Goal: Transaction & Acquisition: Subscribe to service/newsletter

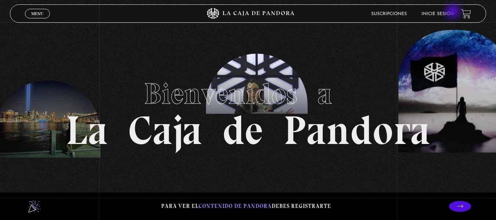
click at [454, 12] on link "Inicie sesión" at bounding box center [438, 14] width 32 height 4
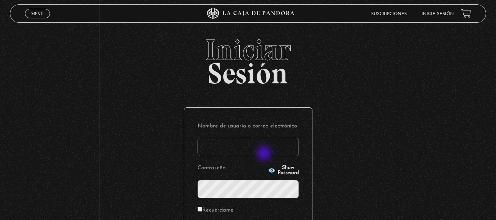
type input "[EMAIL_ADDRESS][DOMAIN_NAME]"
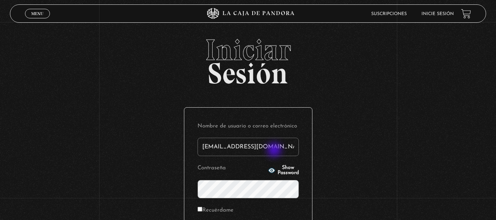
drag, startPoint x: 275, startPoint y: 151, endPoint x: 114, endPoint y: 148, distance: 160.9
click at [114, 148] on div "Iniciar Sesión Nombre de usuario o correo electrónico carommonge63@gmail.com Co…" at bounding box center [248, 175] width 496 height 281
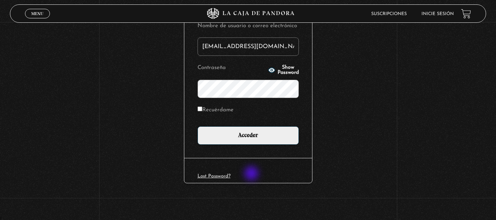
scroll to position [27, 0]
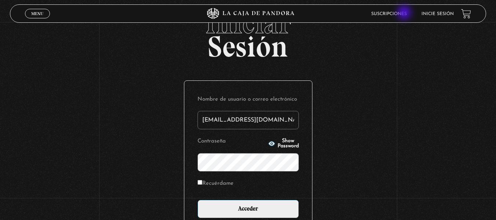
click at [404, 13] on link "Suscripciones" at bounding box center [389, 14] width 36 height 4
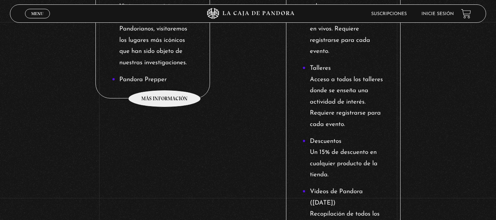
scroll to position [734, 0]
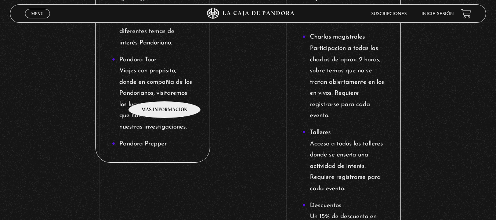
click at [165, 90] on li "Pandora Tour Viajes con propósito, donde en compañía de los Pandorianos, visita…" at bounding box center [153, 93] width 82 height 79
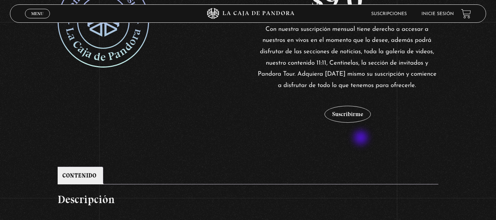
scroll to position [184, 0]
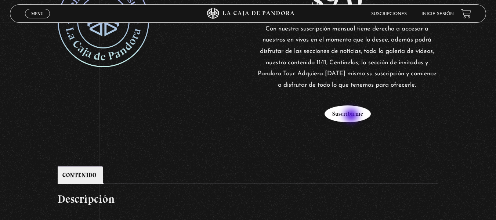
click at [352, 116] on button "Suscribirme" at bounding box center [348, 113] width 46 height 17
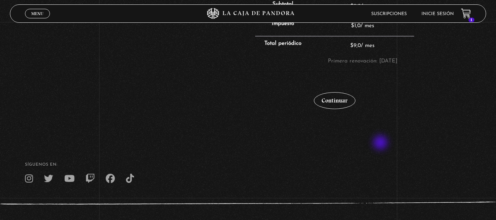
scroll to position [179, 0]
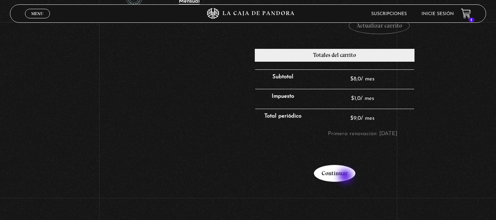
click at [346, 177] on link "Continuar" at bounding box center [334, 173] width 41 height 17
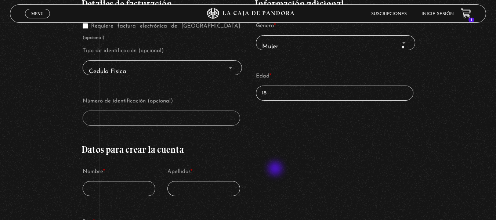
scroll to position [110, 0]
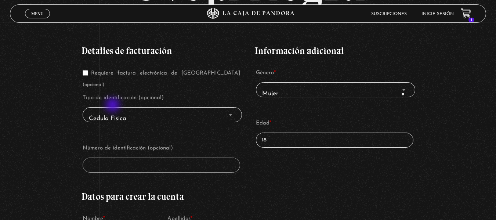
click at [113, 111] on span "Cedula Fisica" at bounding box center [162, 119] width 153 height 17
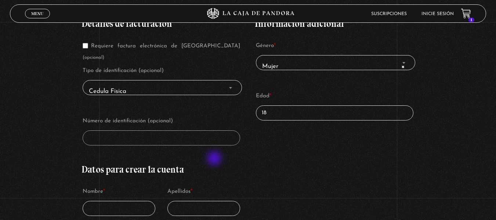
scroll to position [137, 0]
click at [142, 84] on span "Cedula Fisica" at bounding box center [162, 92] width 153 height 17
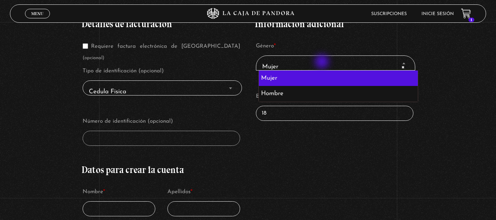
click at [323, 62] on span "× Mujer" at bounding box center [335, 67] width 153 height 17
click at [319, 63] on span "× Mujer" at bounding box center [335, 67] width 153 height 17
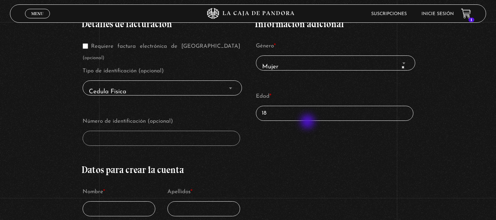
click at [301, 118] on input "18" at bounding box center [335, 113] width 158 height 15
drag, startPoint x: 301, startPoint y: 118, endPoint x: 228, endPoint y: 115, distance: 73.1
type input "28"
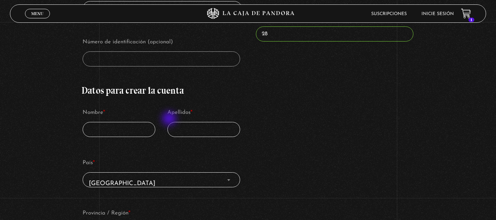
scroll to position [174, 0]
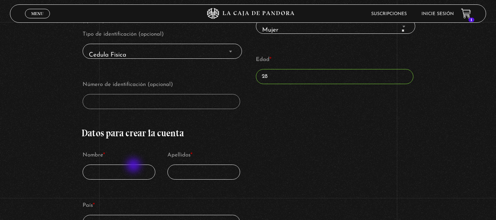
click at [134, 165] on input "Nombre *" at bounding box center [119, 172] width 73 height 15
type input "c"
type input "Carolina"
type input "Madrigal"
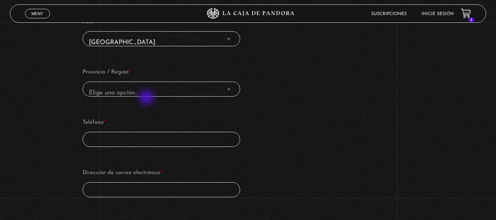
scroll to position [321, 0]
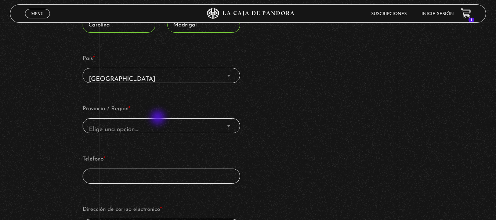
click at [158, 122] on span "Elige una opción…" at bounding box center [161, 130] width 151 height 17
click at [118, 126] on span "Elige una opción…" at bounding box center [113, 129] width 49 height 6
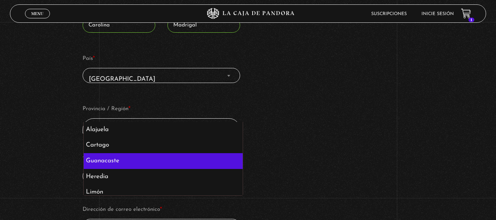
scroll to position [36, 0]
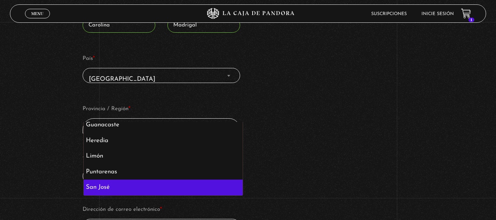
select select "CR-SJ"
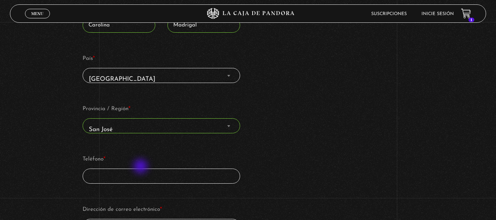
click at [141, 169] on input "Teléfono *" at bounding box center [162, 176] width 158 height 15
type input "71180417"
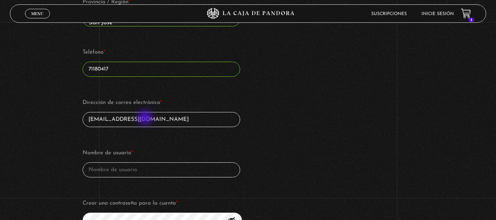
scroll to position [470, 0]
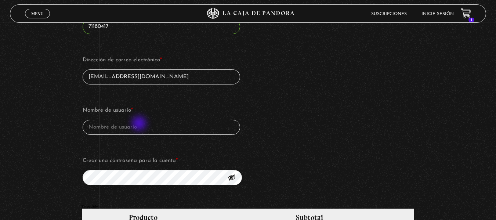
type input "carolinamadrigal7@gmail.com"
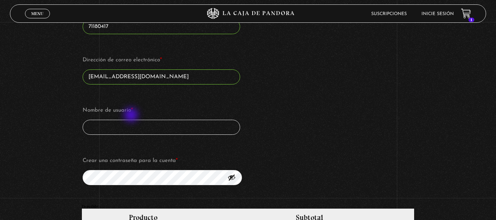
click at [132, 120] on input "Nombre de usuario *" at bounding box center [162, 127] width 158 height 15
type input "[PERSON_NAME]"
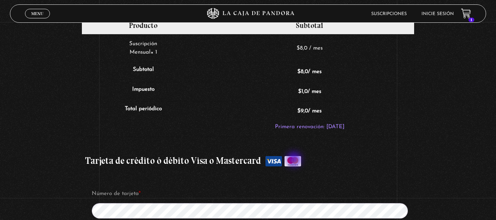
scroll to position [727, 0]
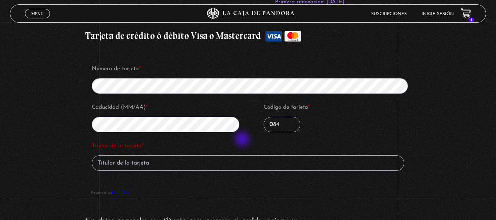
scroll to position [801, 0]
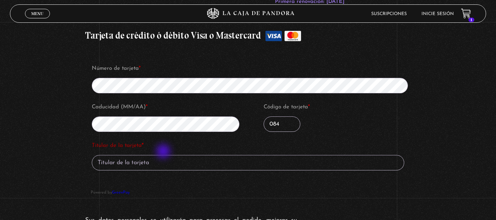
type input "084"
click at [164, 155] on input "Titular de la tarjeta *" at bounding box center [248, 162] width 313 height 15
type input "c"
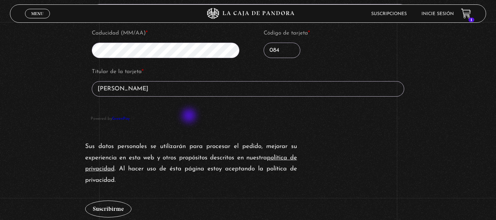
scroll to position [947, 0]
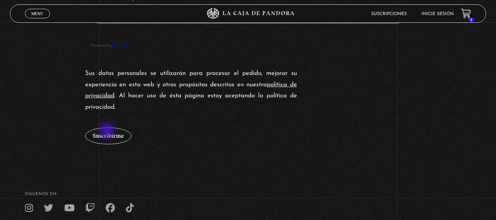
click at [107, 131] on button "Suscribirme" at bounding box center [108, 135] width 46 height 17
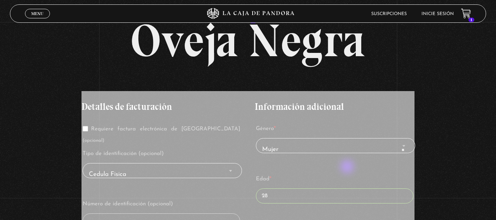
scroll to position [0, 0]
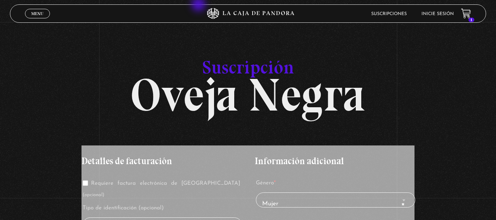
type input "Carolina Madrigal Monge"
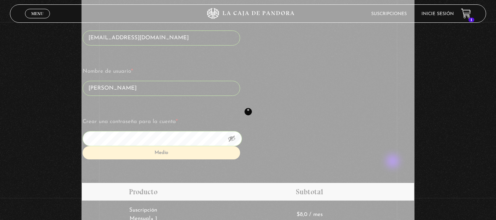
scroll to position [514, 0]
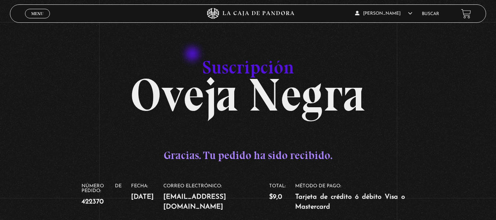
click at [193, 55] on h1 "Suscripción Oveja Negra" at bounding box center [248, 76] width 333 height 65
click at [30, 12] on link "Menu Cerrar" at bounding box center [37, 14] width 25 height 10
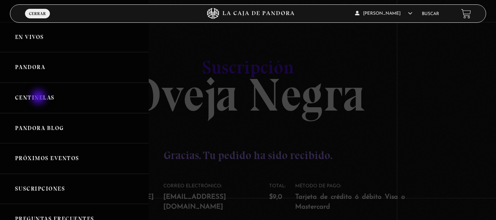
click at [39, 98] on link "Centinelas" at bounding box center [74, 98] width 149 height 30
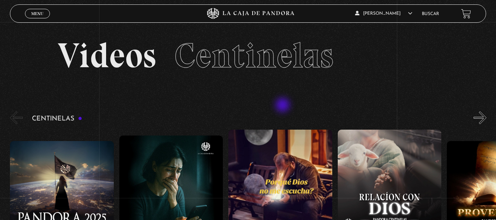
scroll to position [110, 0]
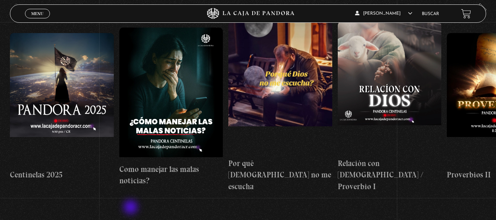
click at [131, 208] on section "Centinelas Centinelas 2025 «" at bounding box center [248, 115] width 496 height 227
click at [98, 217] on section "Centinelas Centinelas 2025 «" at bounding box center [248, 115] width 496 height 227
drag, startPoint x: 81, startPoint y: 217, endPoint x: 393, endPoint y: 211, distance: 312.2
click at [393, 211] on section "Centinelas Centinelas 2025 «" at bounding box center [248, 115] width 496 height 227
drag, startPoint x: 399, startPoint y: 208, endPoint x: 501, endPoint y: 208, distance: 102.5
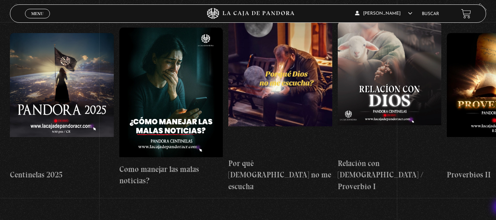
click at [496, 208] on html "ingresar al sitio Ver Video Más Información Solicitar Por favor coloque su disp…" at bounding box center [248, 134] width 496 height 488
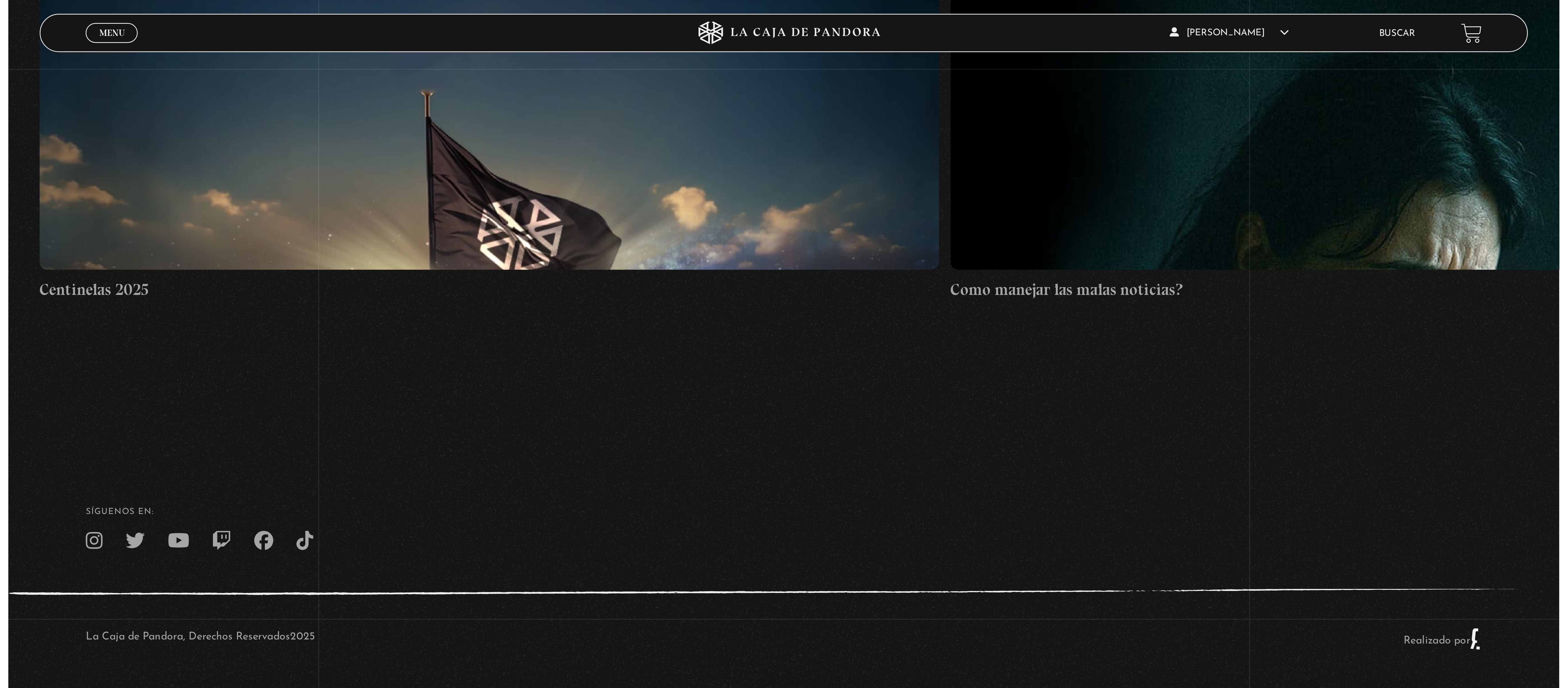
scroll to position [0, 0]
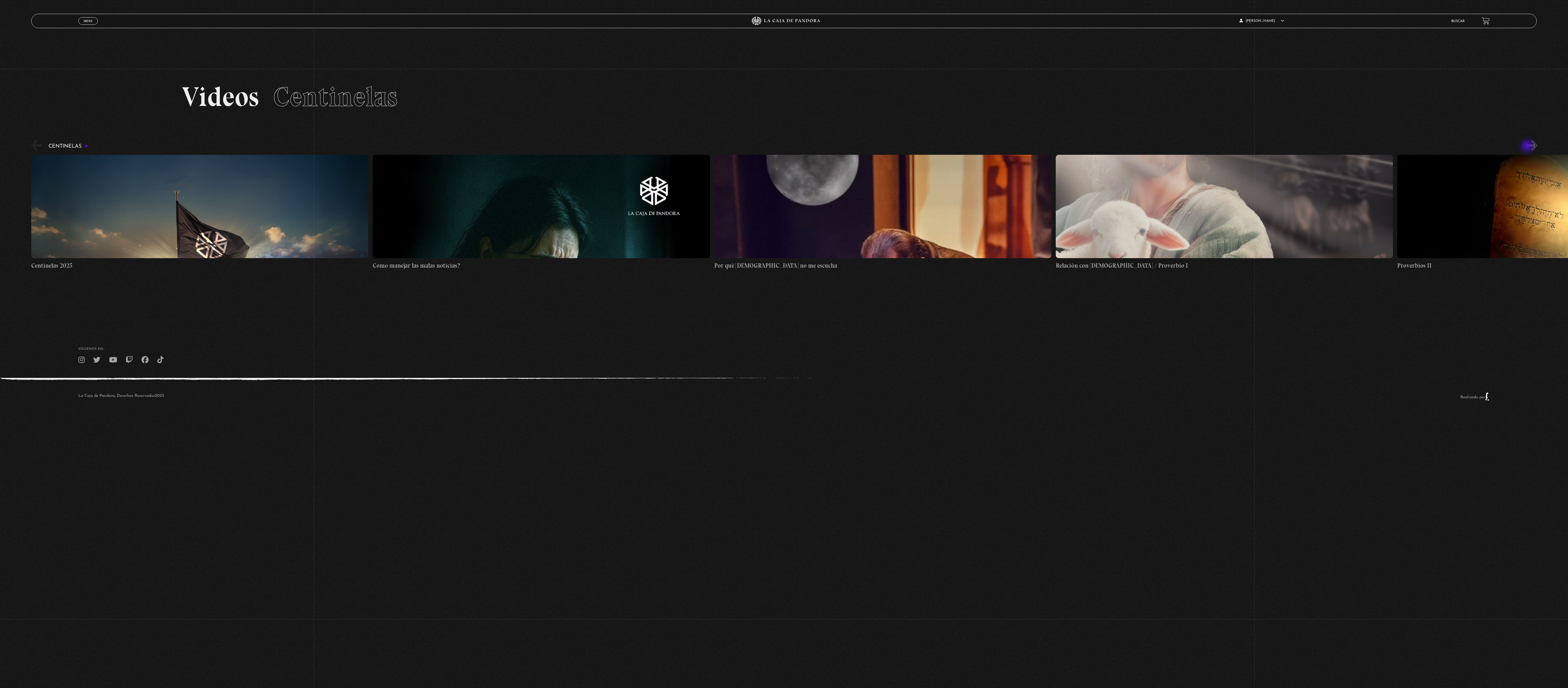
click at [388, 147] on button "»" at bounding box center [1531, 145] width 10 height 10
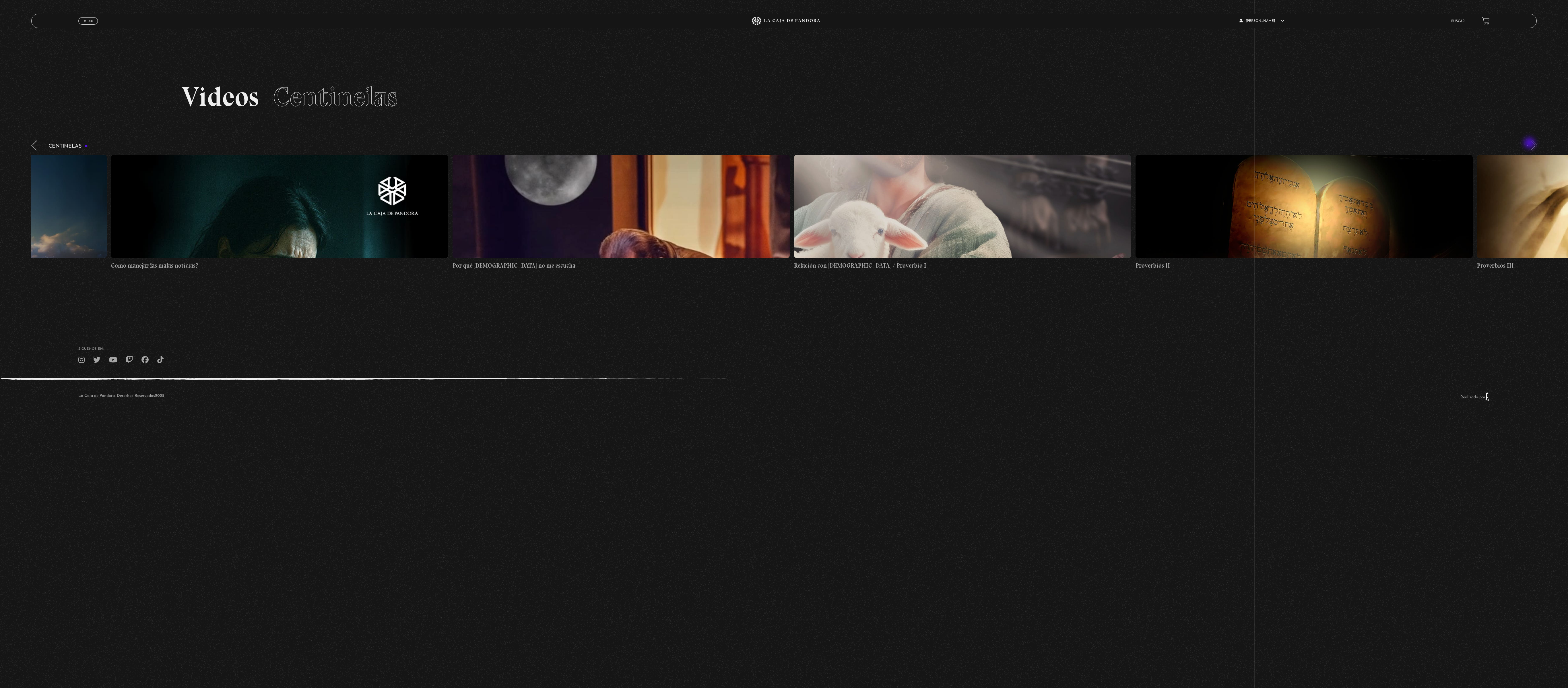
click at [388, 144] on button "»" at bounding box center [1531, 145] width 10 height 10
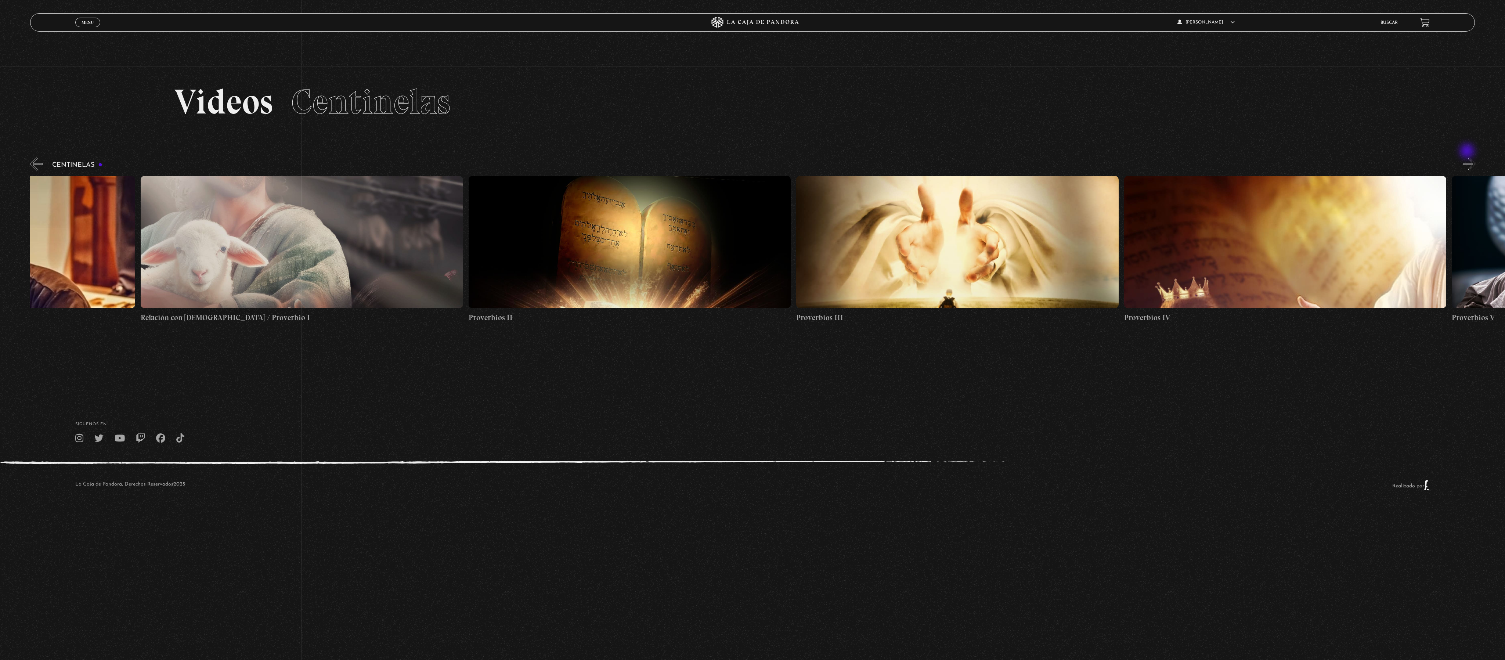
scroll to position [0, 874]
click at [496, 164] on div "Centinelas" at bounding box center [767, 239] width 1475 height 167
click at [496, 164] on button "»" at bounding box center [1469, 164] width 13 height 13
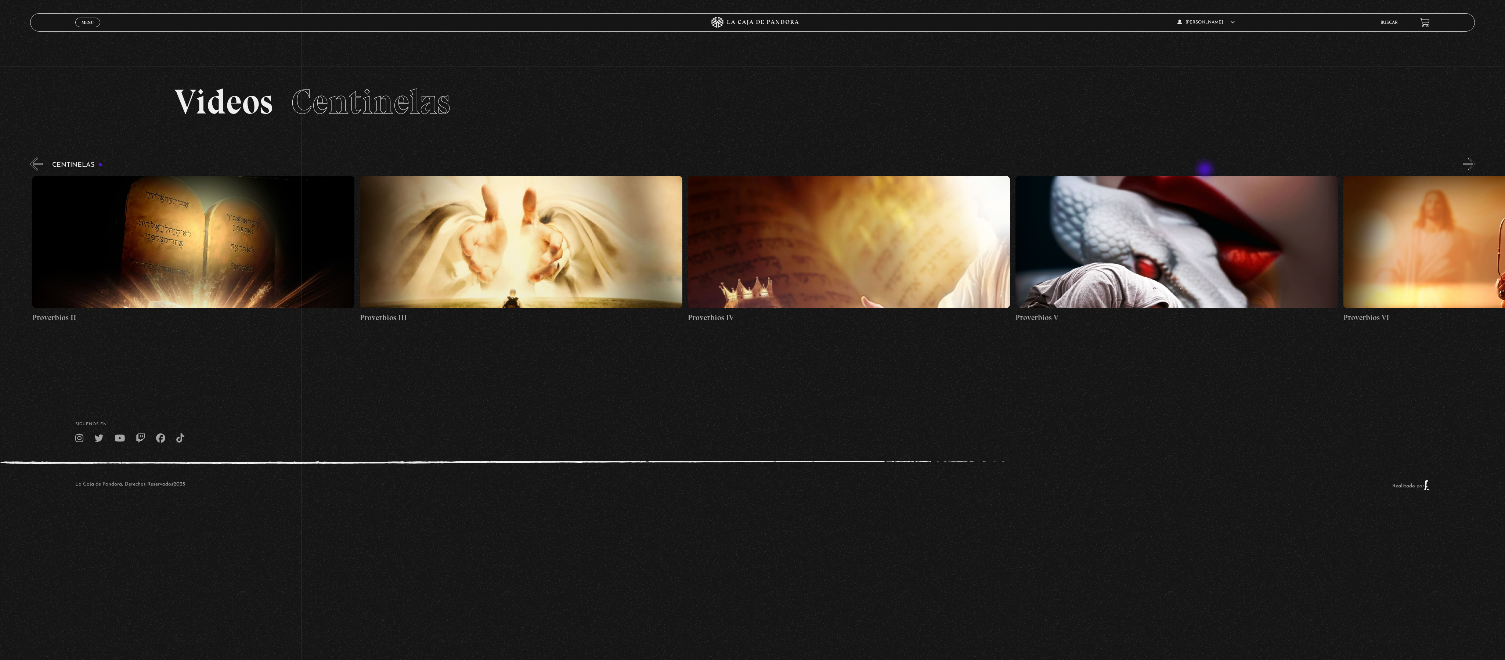
scroll to position [0, 1310]
click at [74, 169] on div "Centinelas" at bounding box center [767, 239] width 1475 height 167
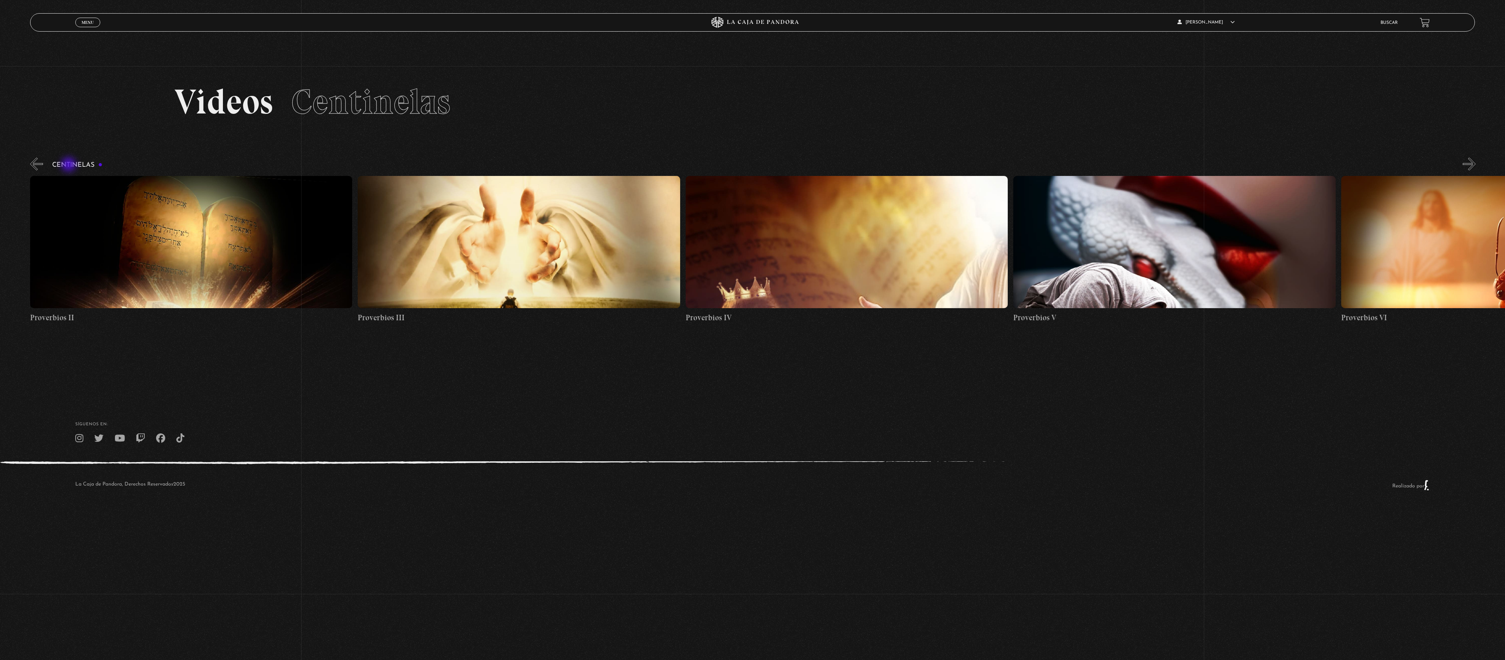
click at [69, 165] on h3 "Centinelas" at bounding box center [77, 165] width 50 height 7
click at [32, 159] on button "«" at bounding box center [36, 164] width 13 height 13
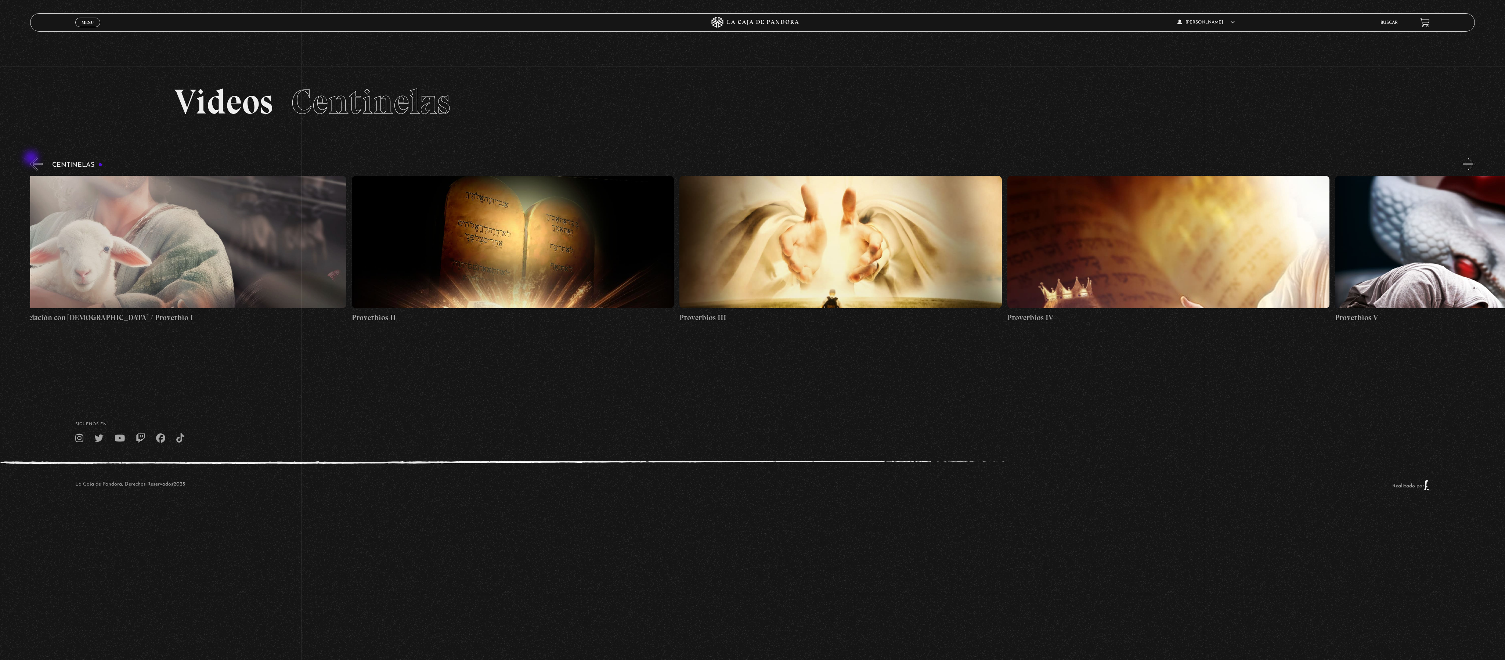
click at [32, 159] on button "«" at bounding box center [36, 164] width 13 height 13
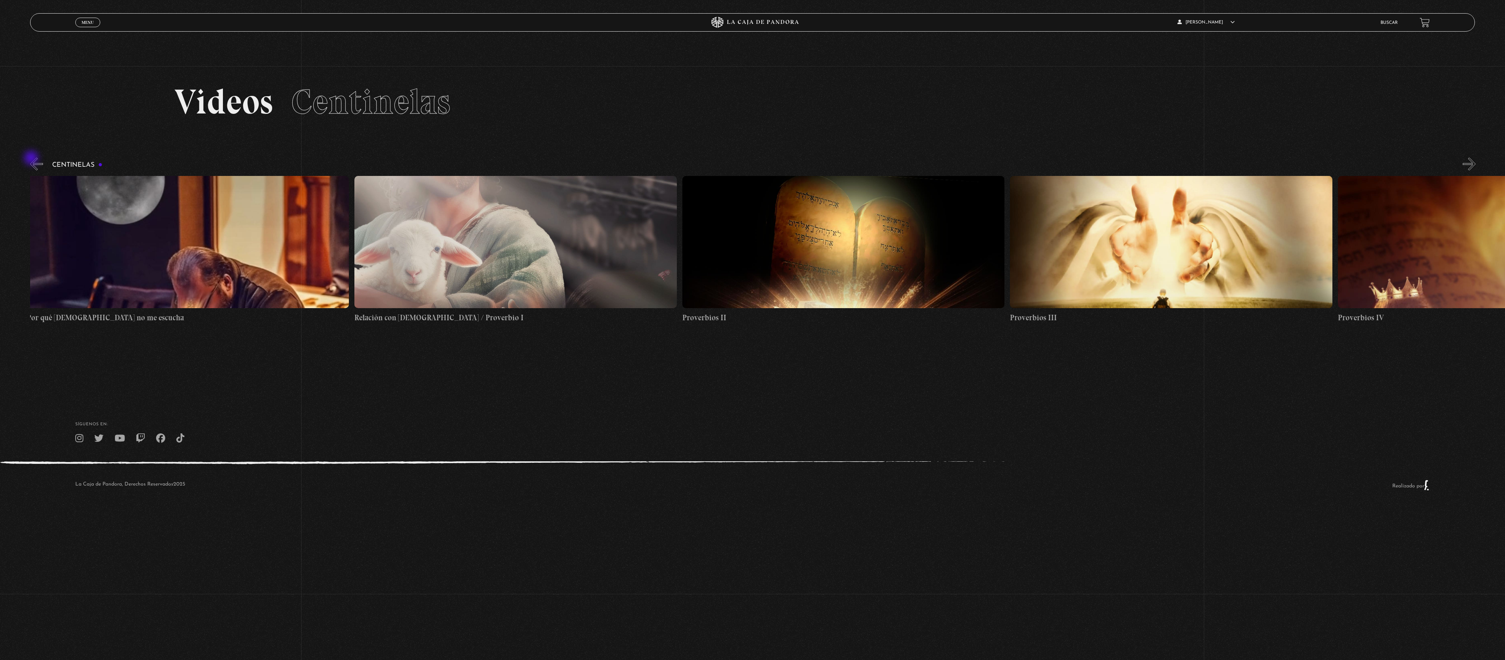
click at [32, 159] on button "«" at bounding box center [36, 164] width 13 height 13
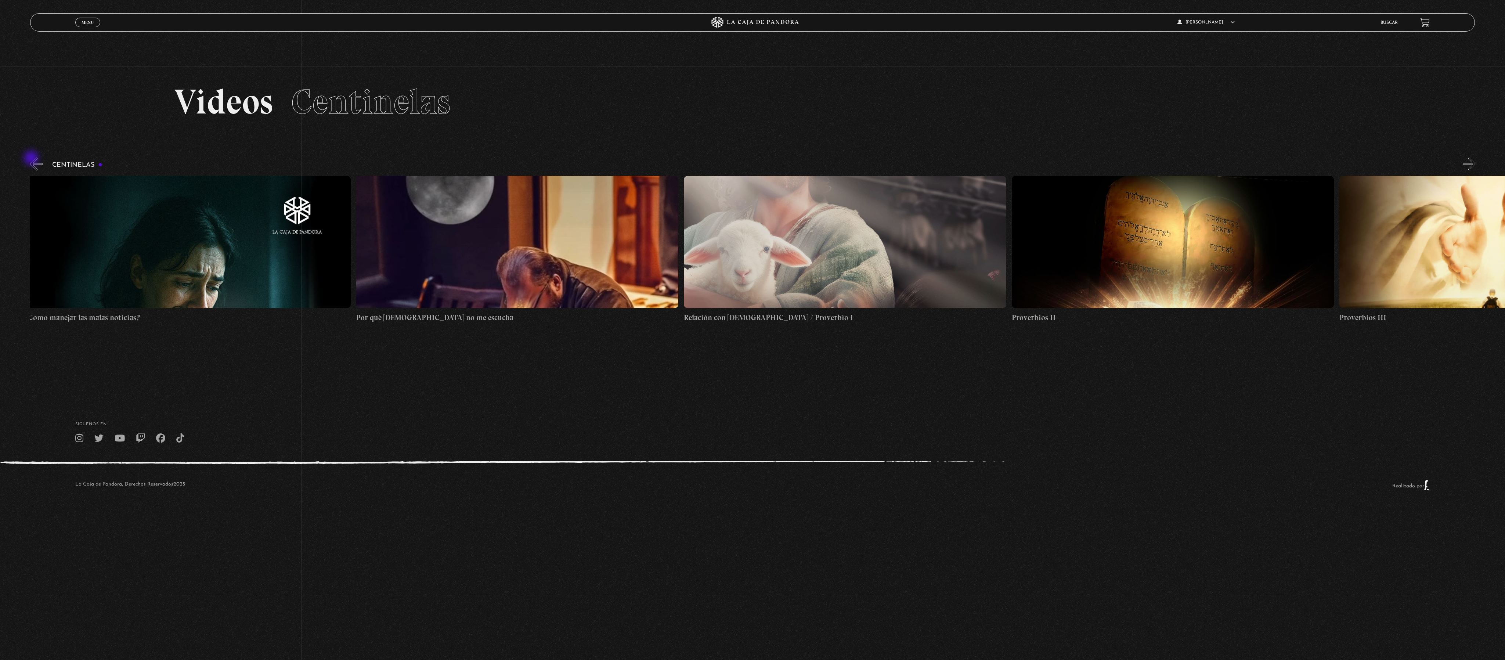
scroll to position [0, 328]
click at [496, 220] on figure at bounding box center [846, 242] width 322 height 132
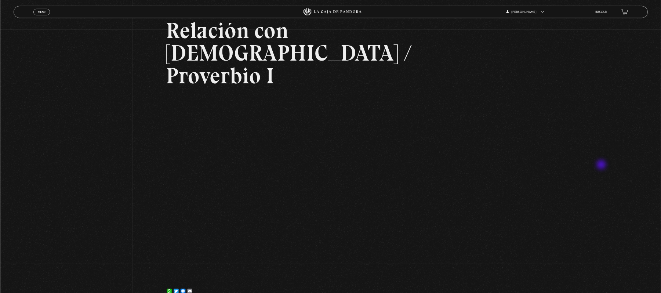
scroll to position [73, 0]
